Goal: Transaction & Acquisition: Purchase product/service

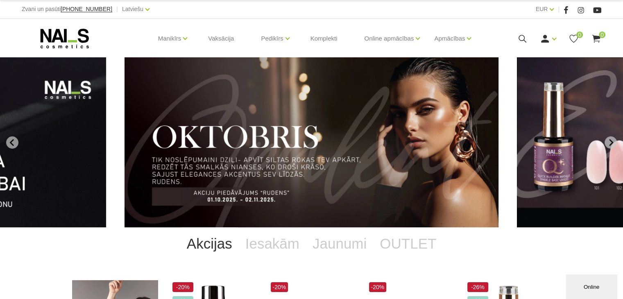
click at [255, 5] on div "Zvani un pasūti +37120446646 | Latviešu Latviešu Russian English" at bounding box center [166, 9] width 289 height 10
click at [254, 11] on div "Zvani un pasūti +37120446646 | Latviešu Latviešu Russian English" at bounding box center [166, 9] width 289 height 10
click at [520, 34] on icon at bounding box center [522, 39] width 10 height 10
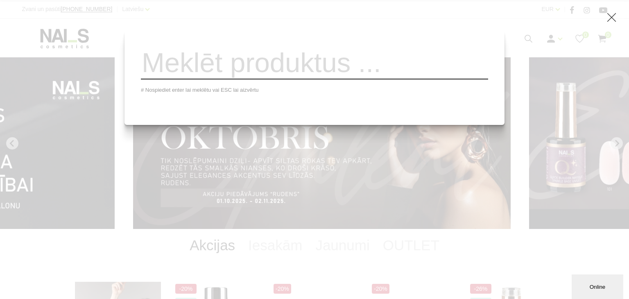
paste input "Manikīra komplekts vīriešiem"
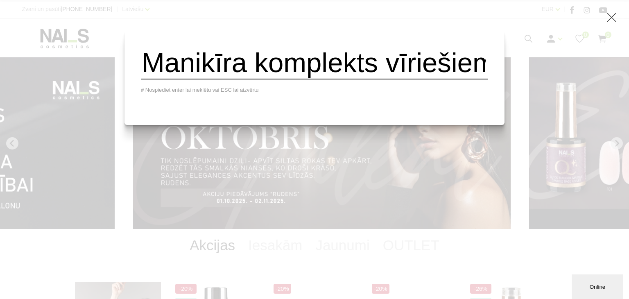
scroll to position [0, 43]
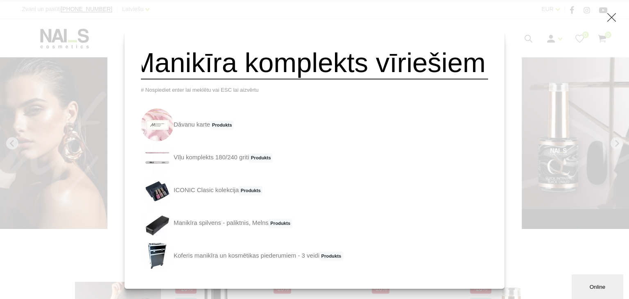
drag, startPoint x: 366, startPoint y: 64, endPoint x: 468, endPoint y: 68, distance: 102.8
click at [468, 68] on input "Manikīra komplekts vīriešiem" at bounding box center [314, 62] width 347 height 33
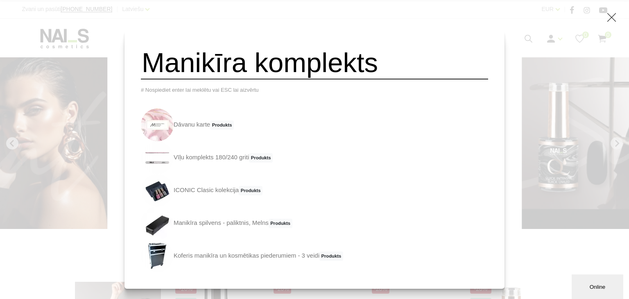
scroll to position [0, 0]
type input "Manikīra komplekts"
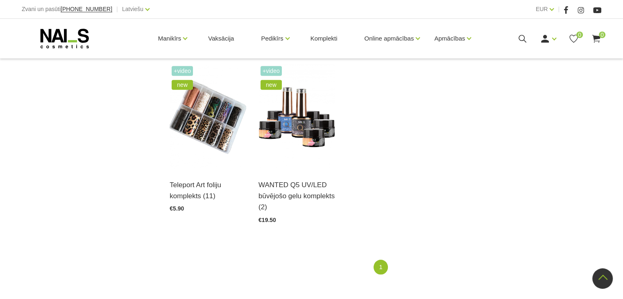
scroll to position [696, 0]
